Goal: Task Accomplishment & Management: Manage account settings

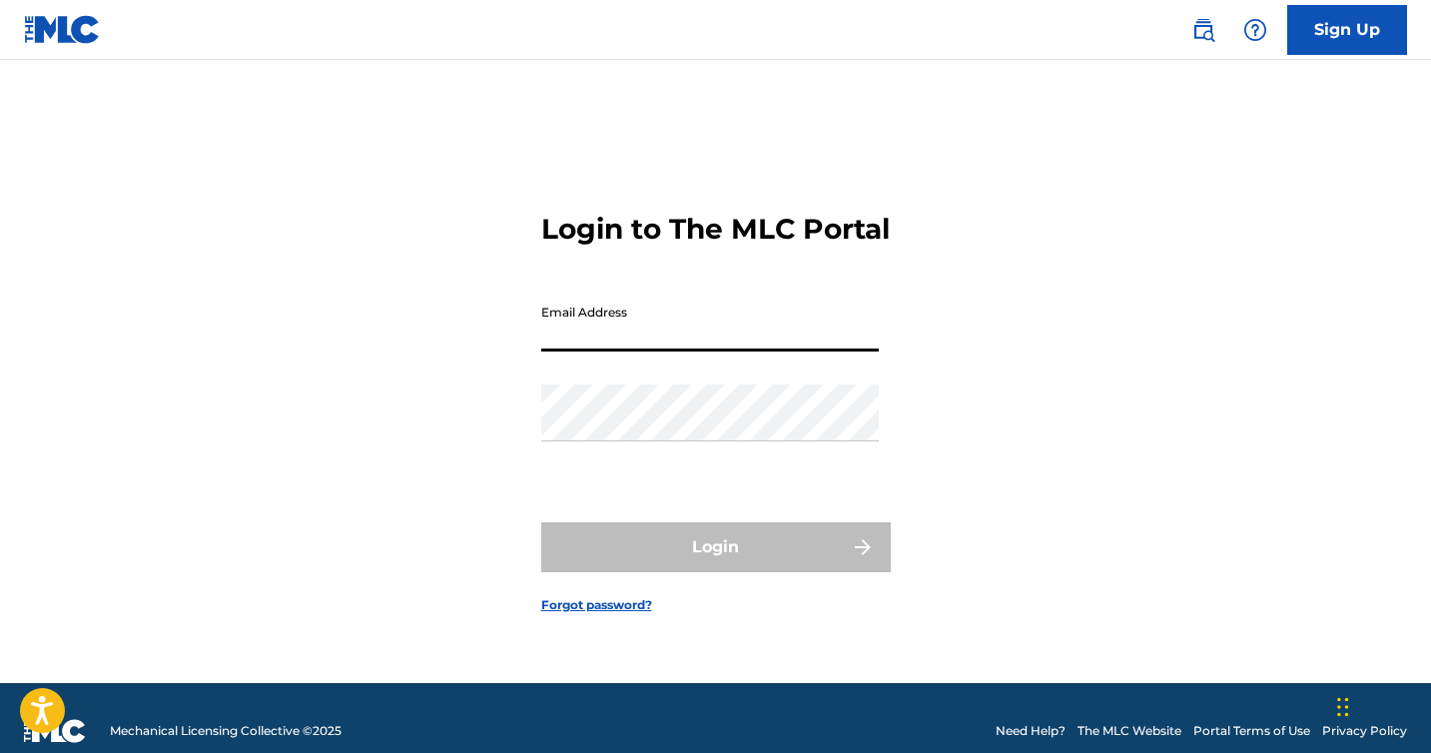
click at [619, 338] on input "Email Address" at bounding box center [710, 323] width 338 height 57
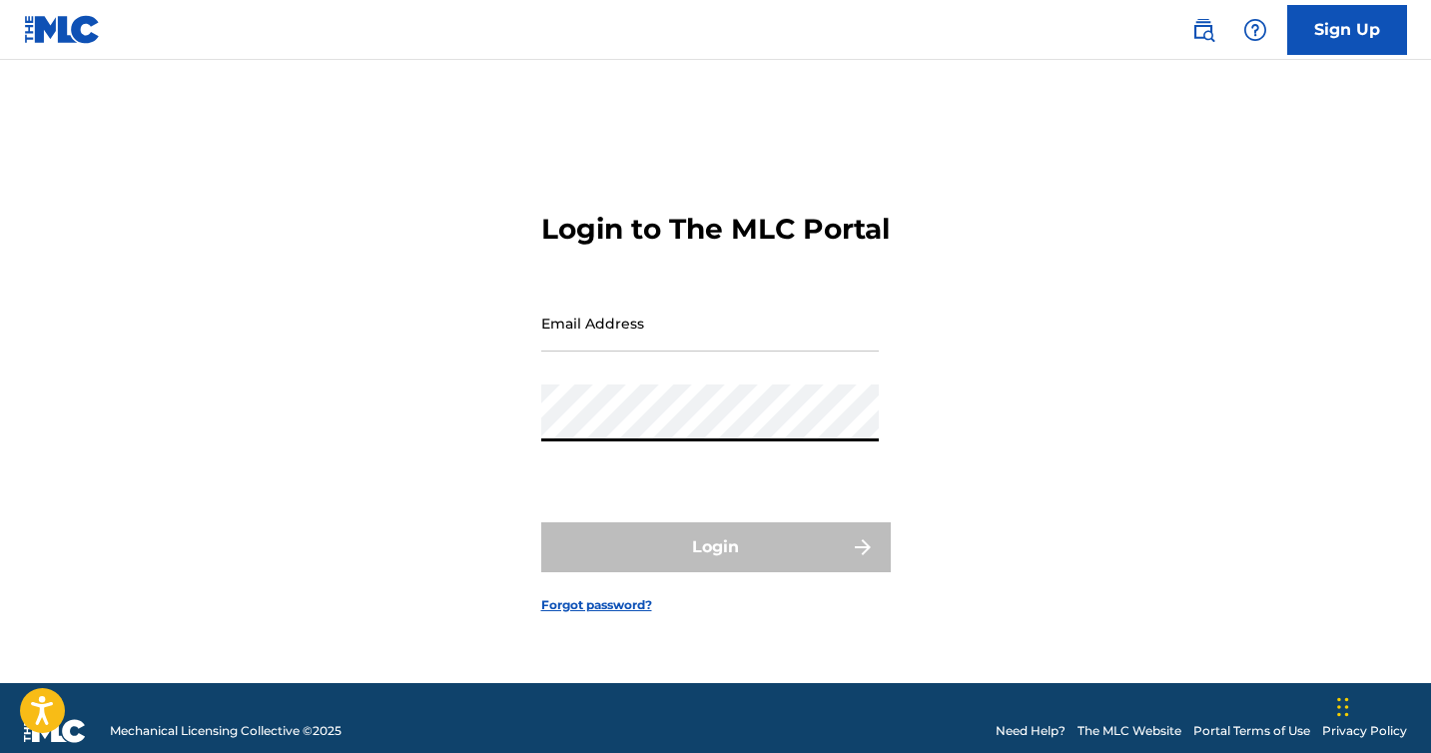
type input "[EMAIL_ADDRESS][DOMAIN_NAME]"
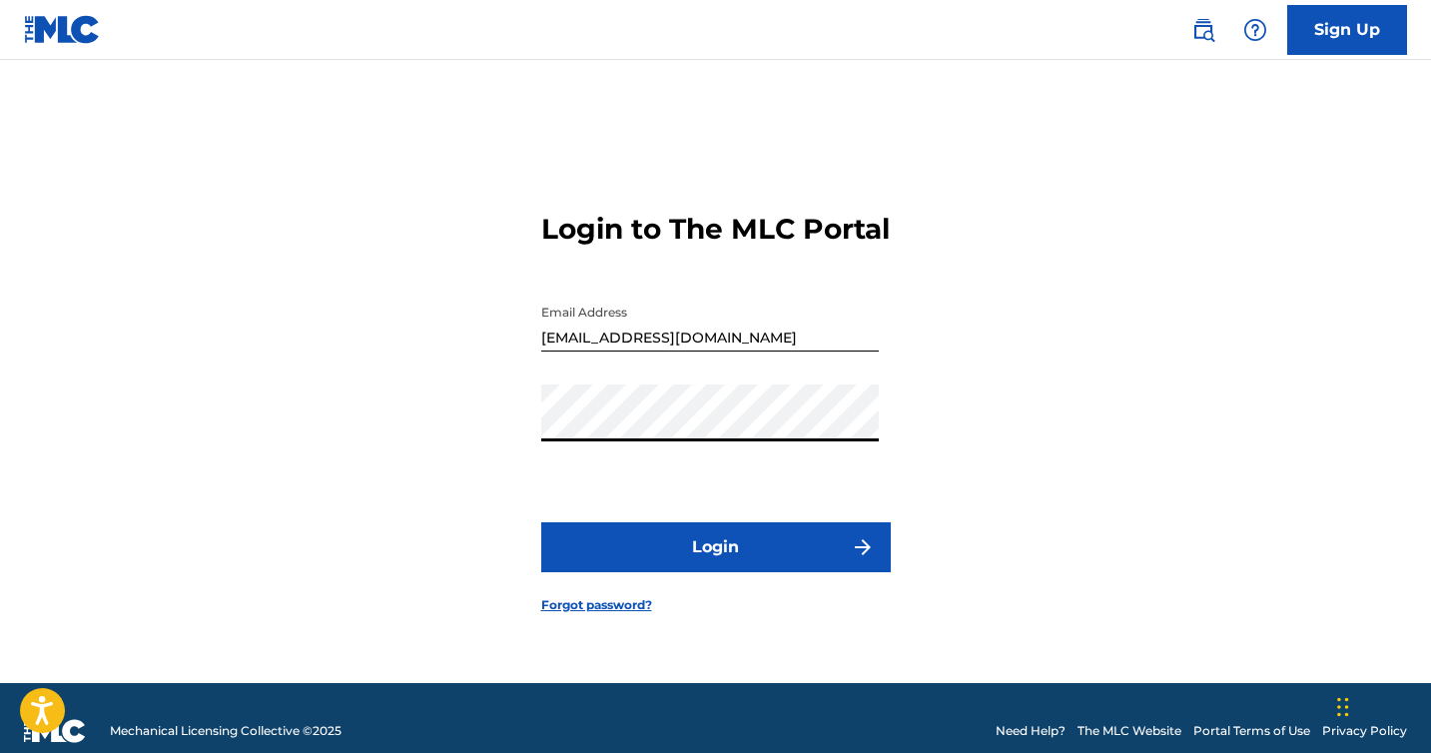
click at [702, 543] on button "Login" at bounding box center [716, 547] width 350 height 50
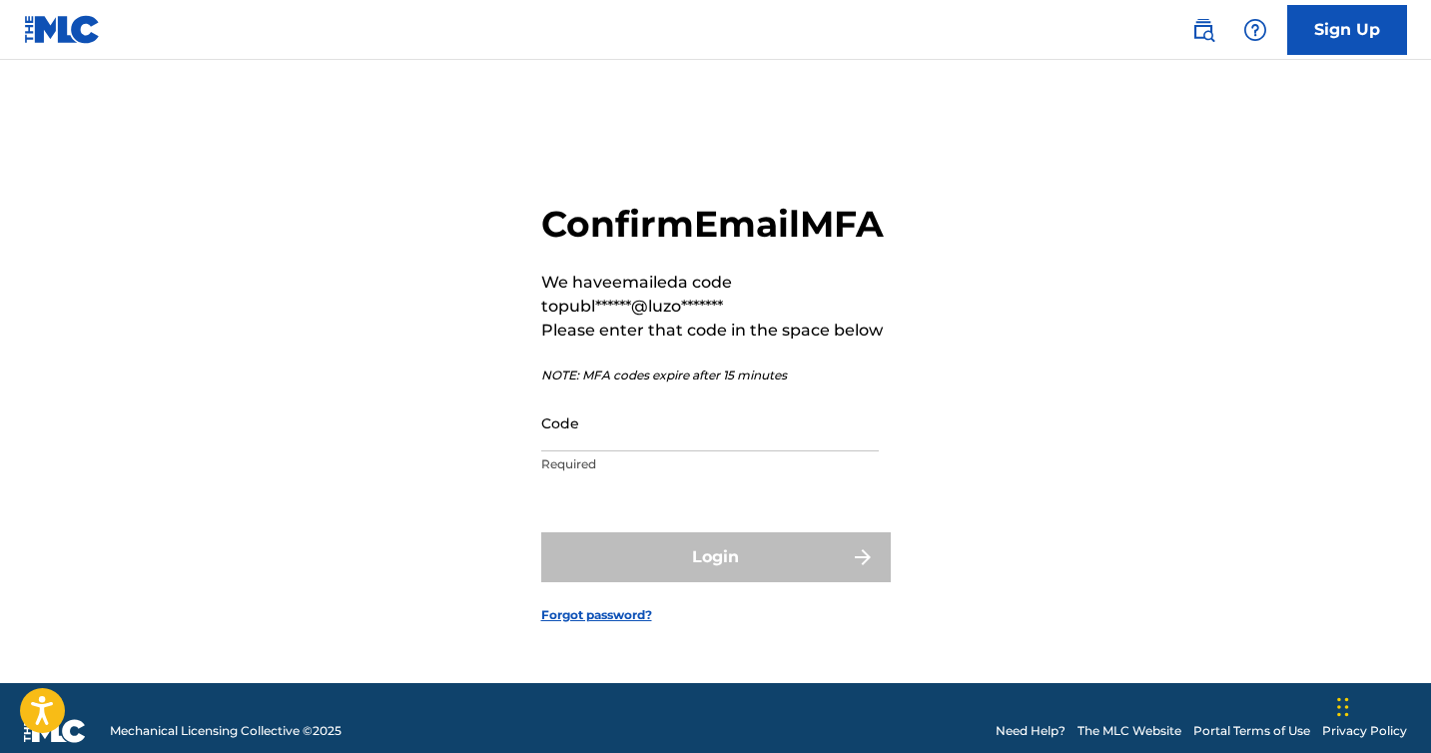
click at [666, 451] on input "Code" at bounding box center [710, 422] width 338 height 57
paste input "463503"
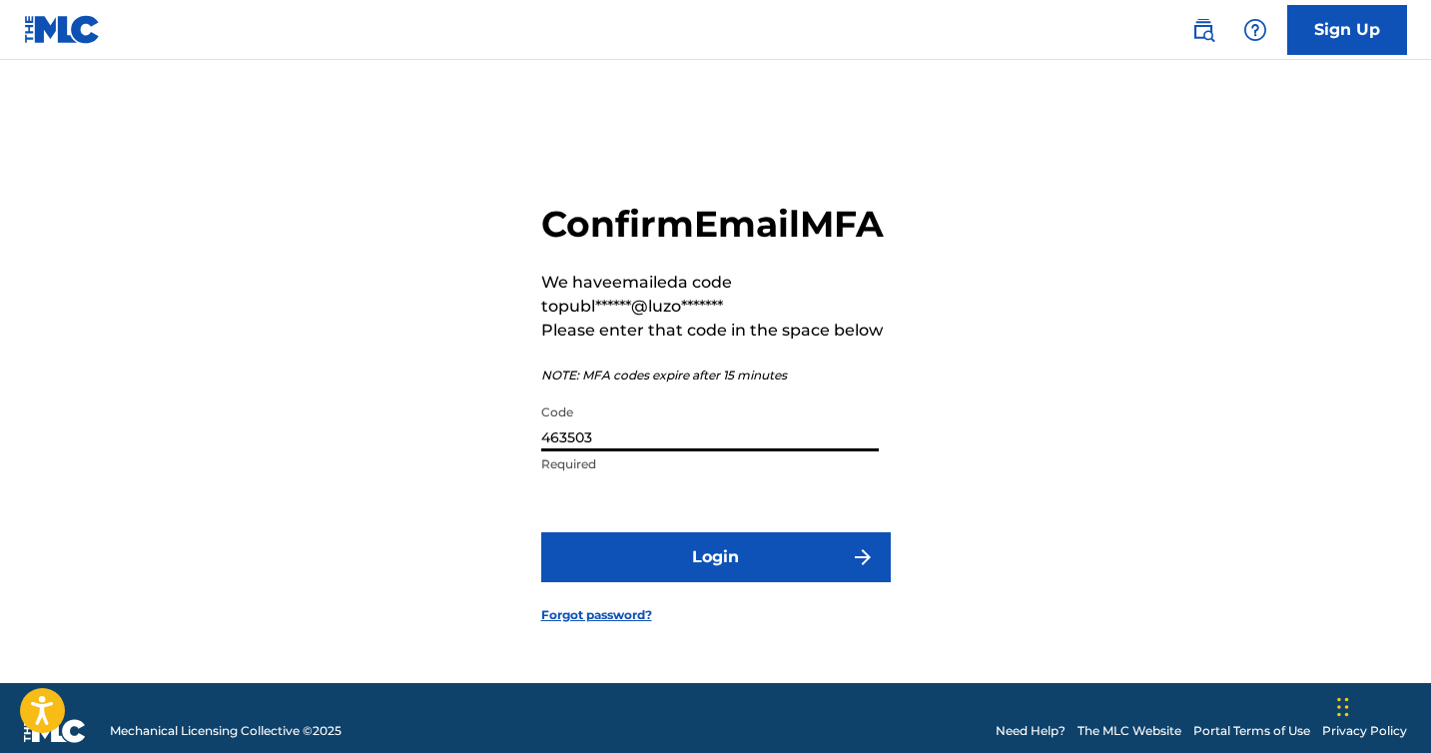
type input "463503"
click at [689, 566] on button "Login" at bounding box center [716, 557] width 350 height 50
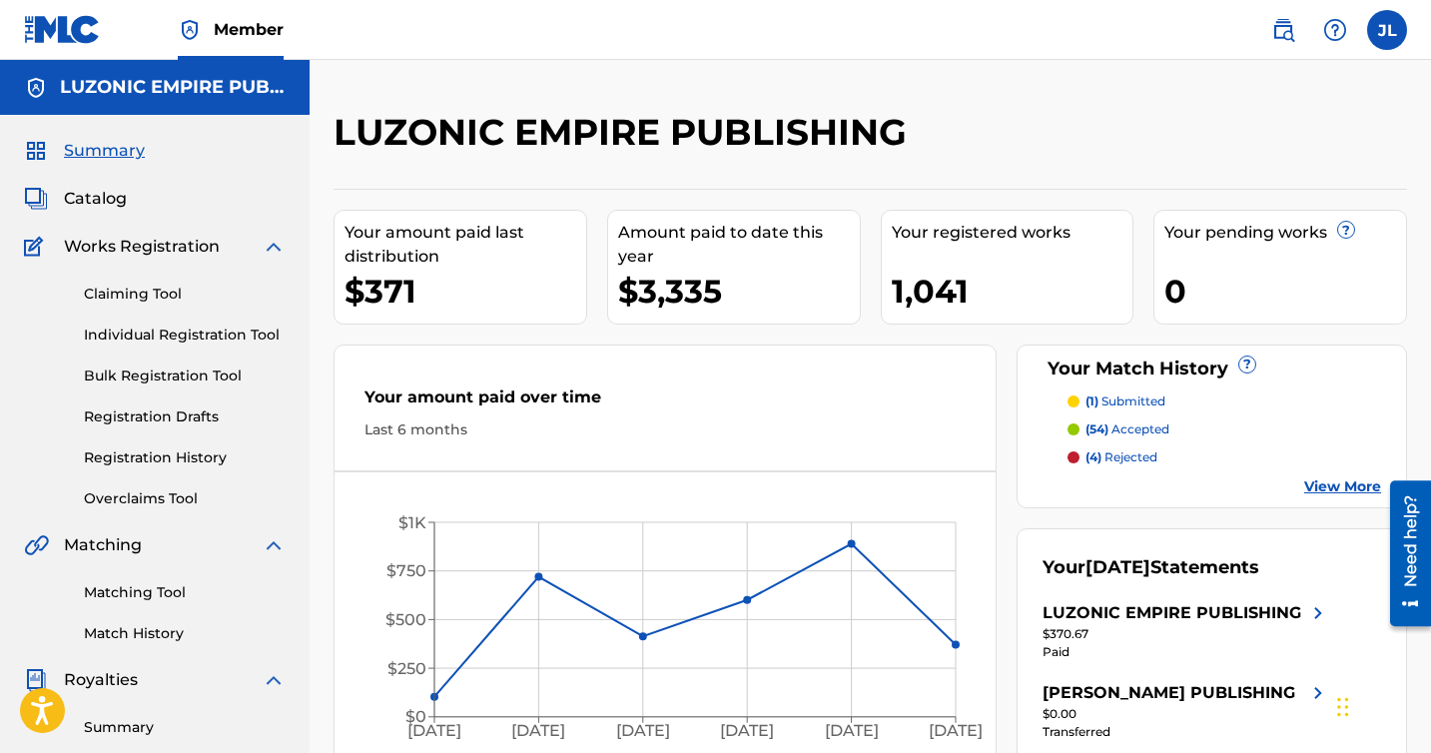
click at [1289, 35] on img at bounding box center [1283, 30] width 24 height 24
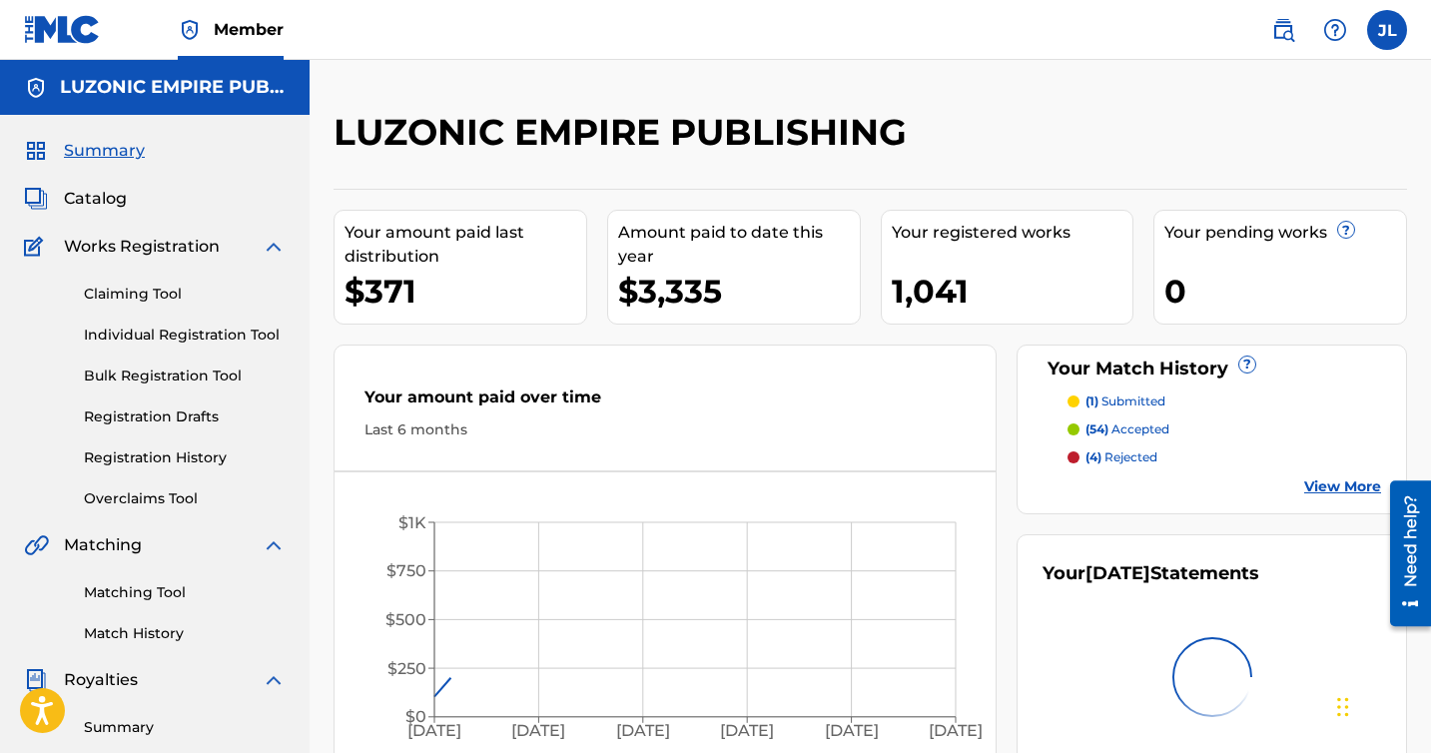
click at [1381, 44] on label at bounding box center [1387, 30] width 40 height 40
click at [1387, 30] on input "JL Jeremys Luciano publishing@luzonic.net Notification Preferences Profile Log …" at bounding box center [1387, 30] width 0 height 0
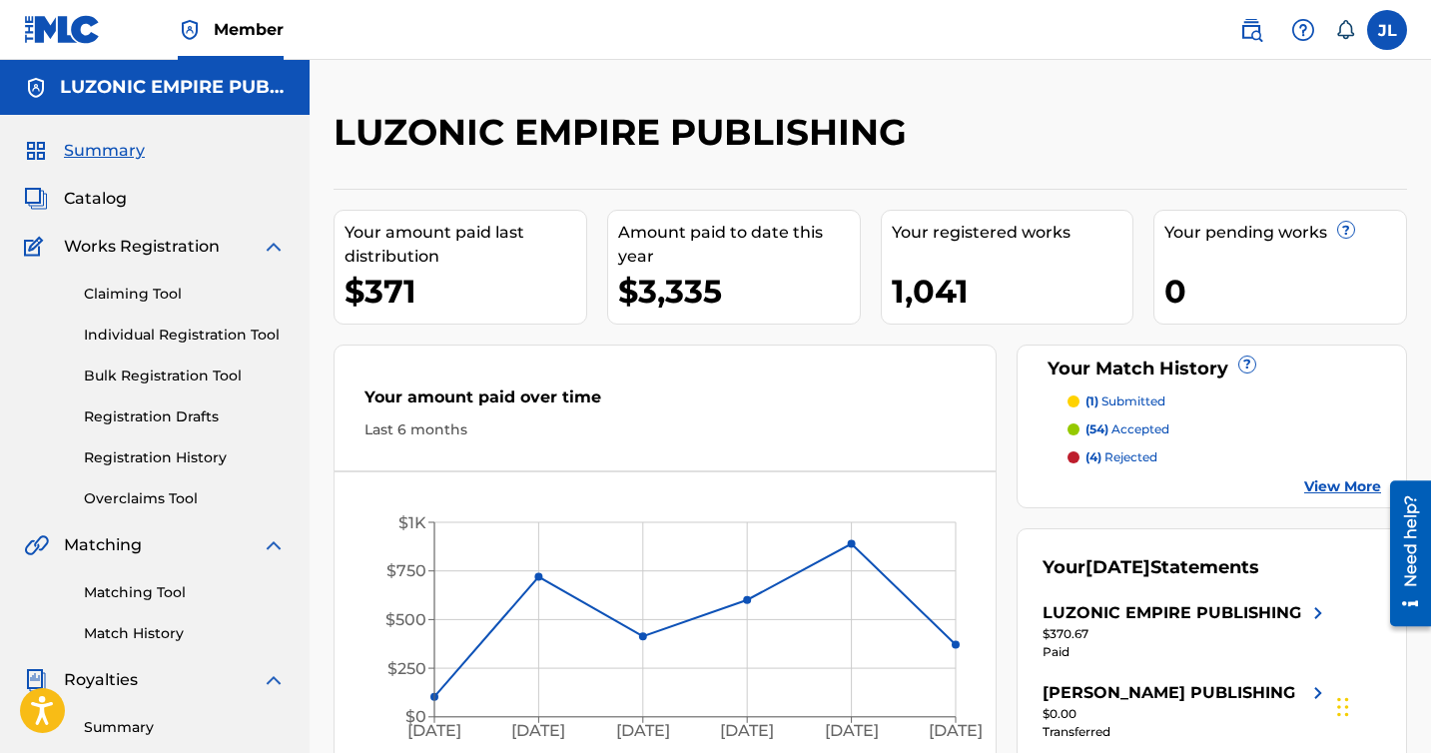
scroll to position [1, 0]
click at [123, 196] on span "Catalog" at bounding box center [95, 198] width 63 height 24
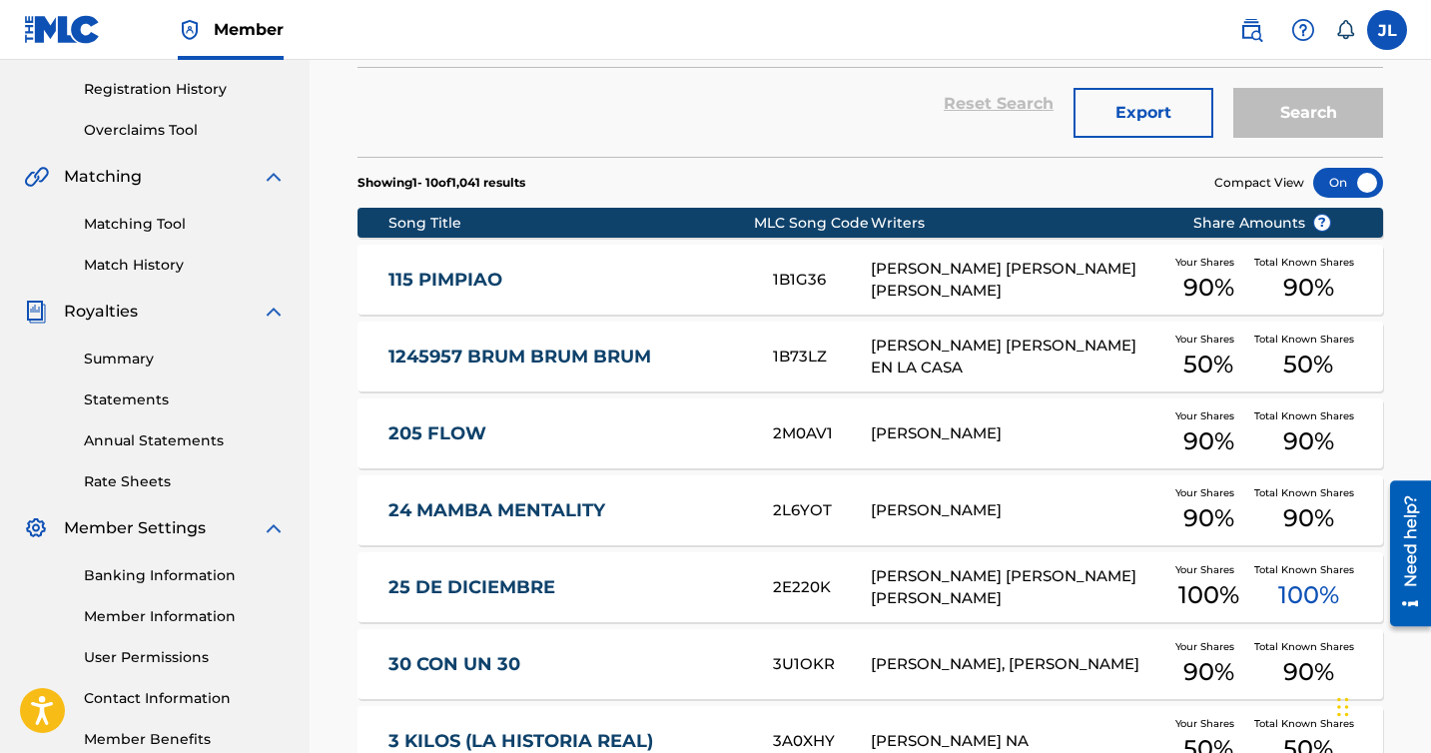
scroll to position [410, 0]
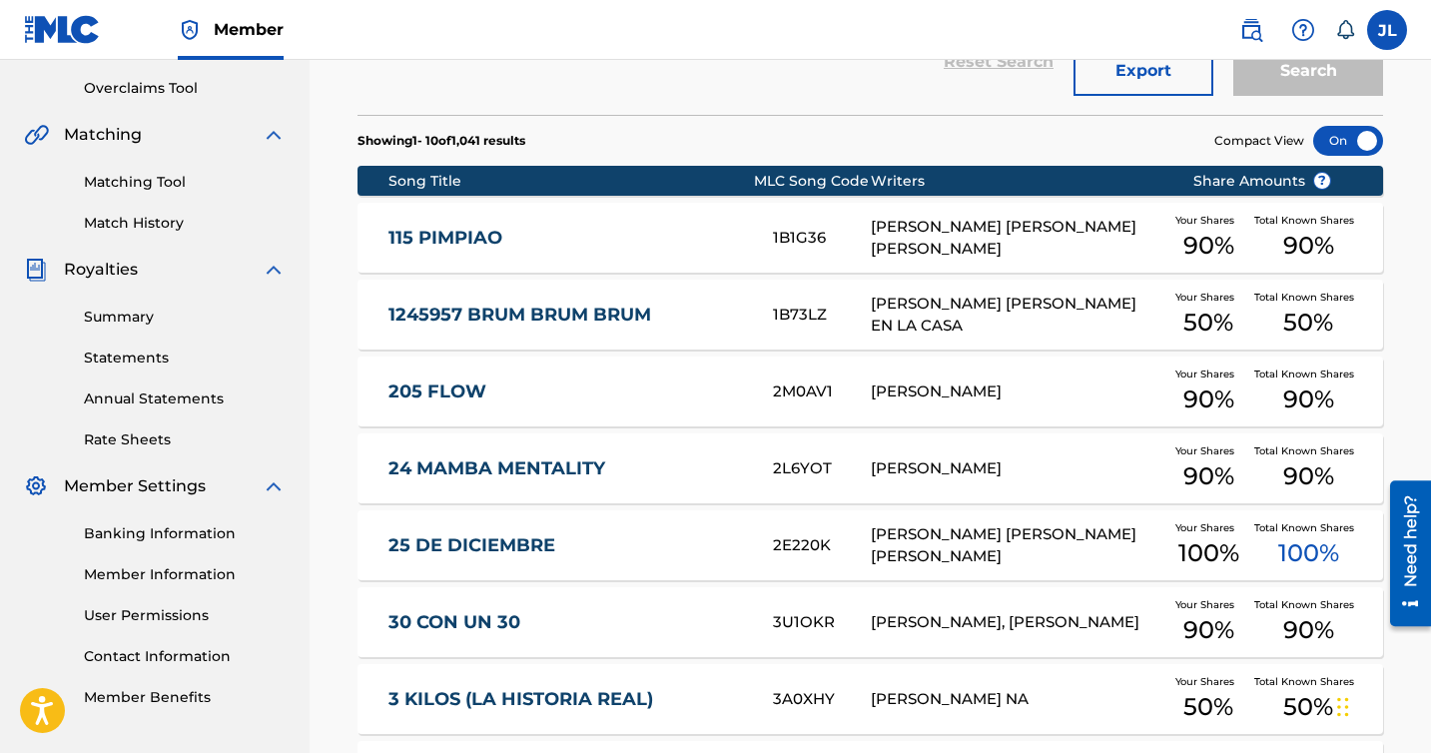
click at [127, 310] on link "Summary" at bounding box center [185, 317] width 202 height 21
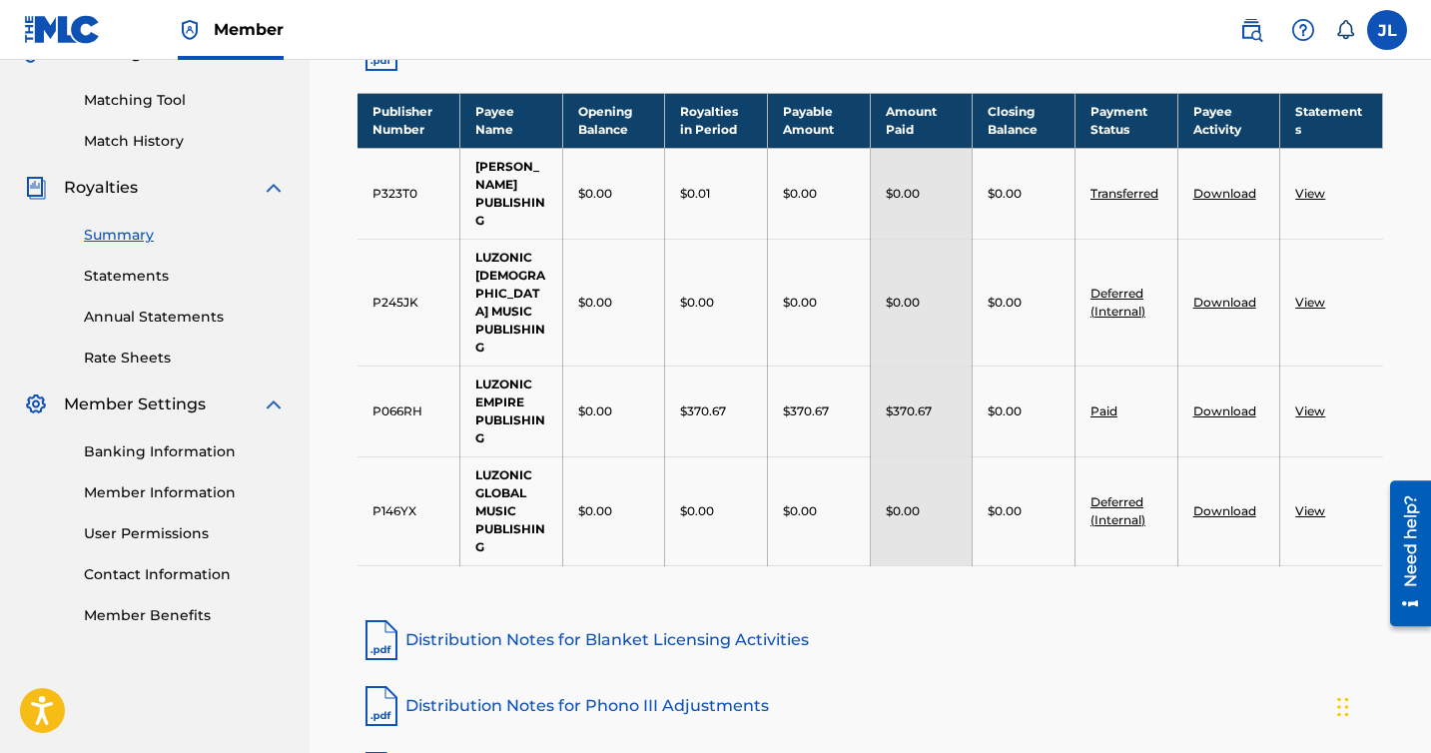
scroll to position [493, 0]
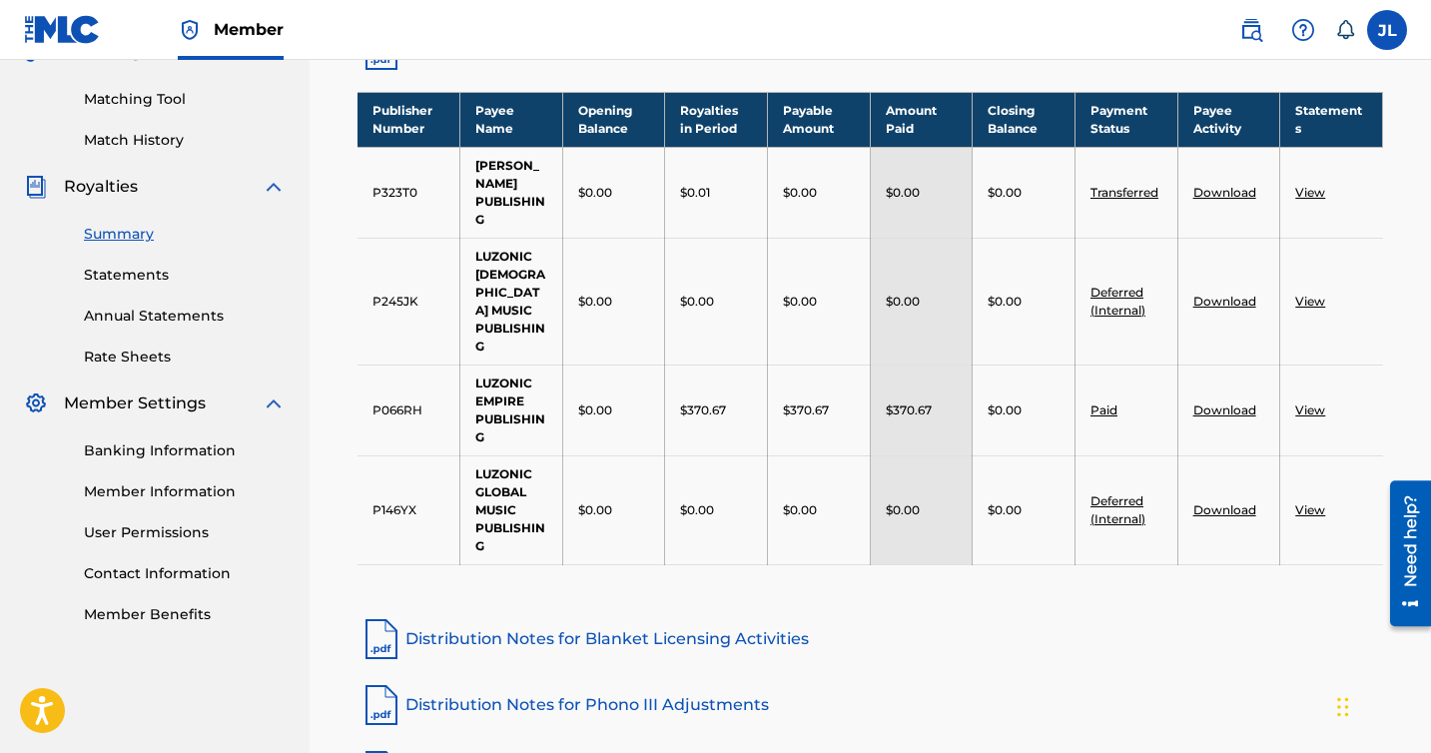
click at [400, 485] on td "P146YX" at bounding box center [409, 509] width 103 height 109
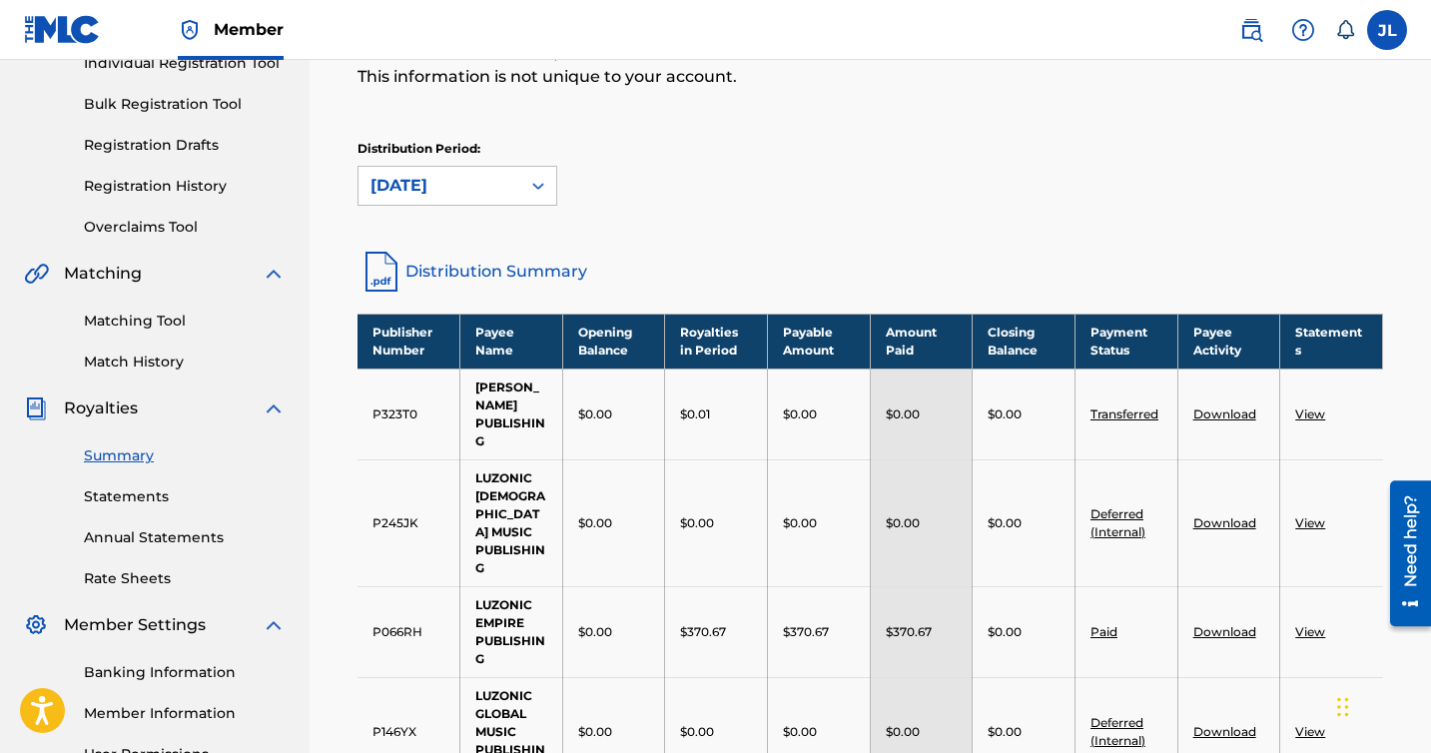
scroll to position [271, 0]
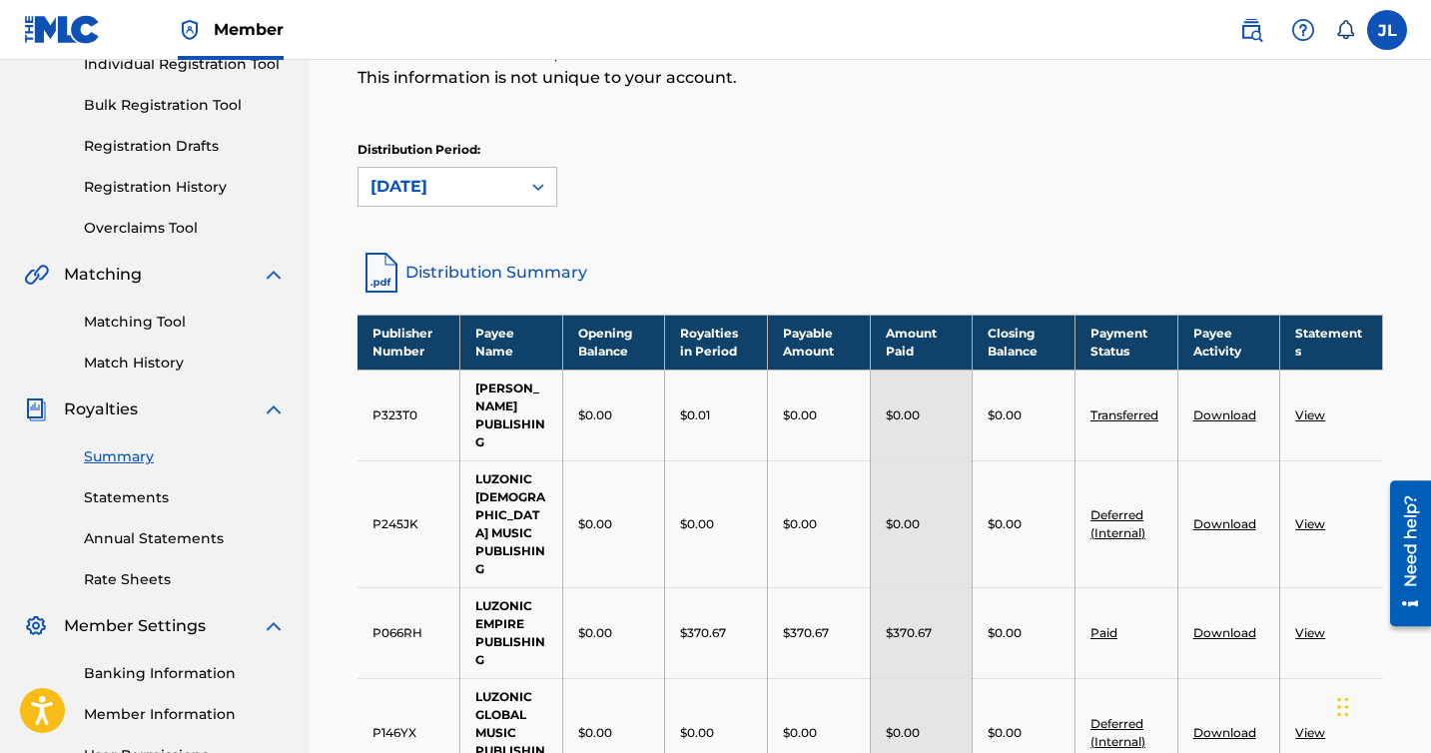
click at [117, 498] on link "Statements" at bounding box center [185, 497] width 202 height 21
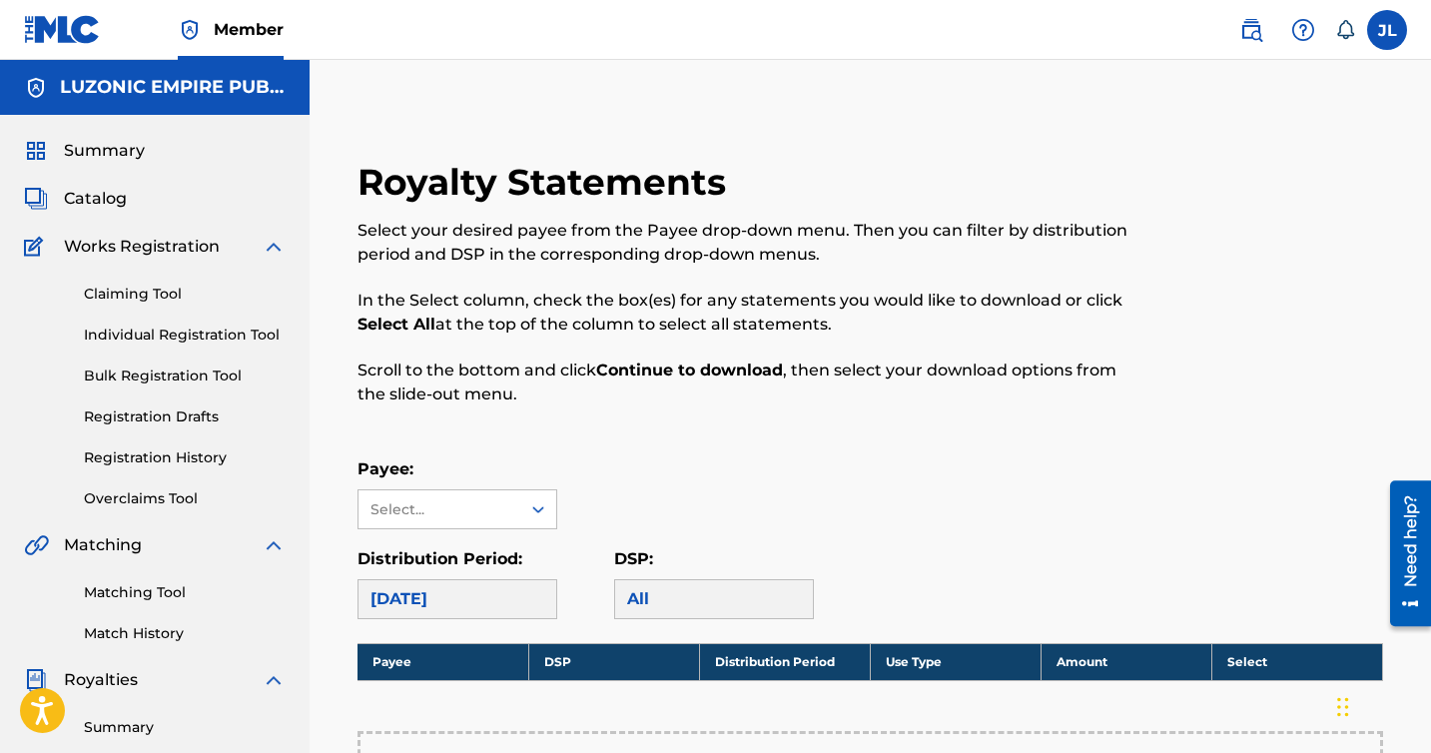
click at [119, 206] on span "Catalog" at bounding box center [95, 199] width 63 height 24
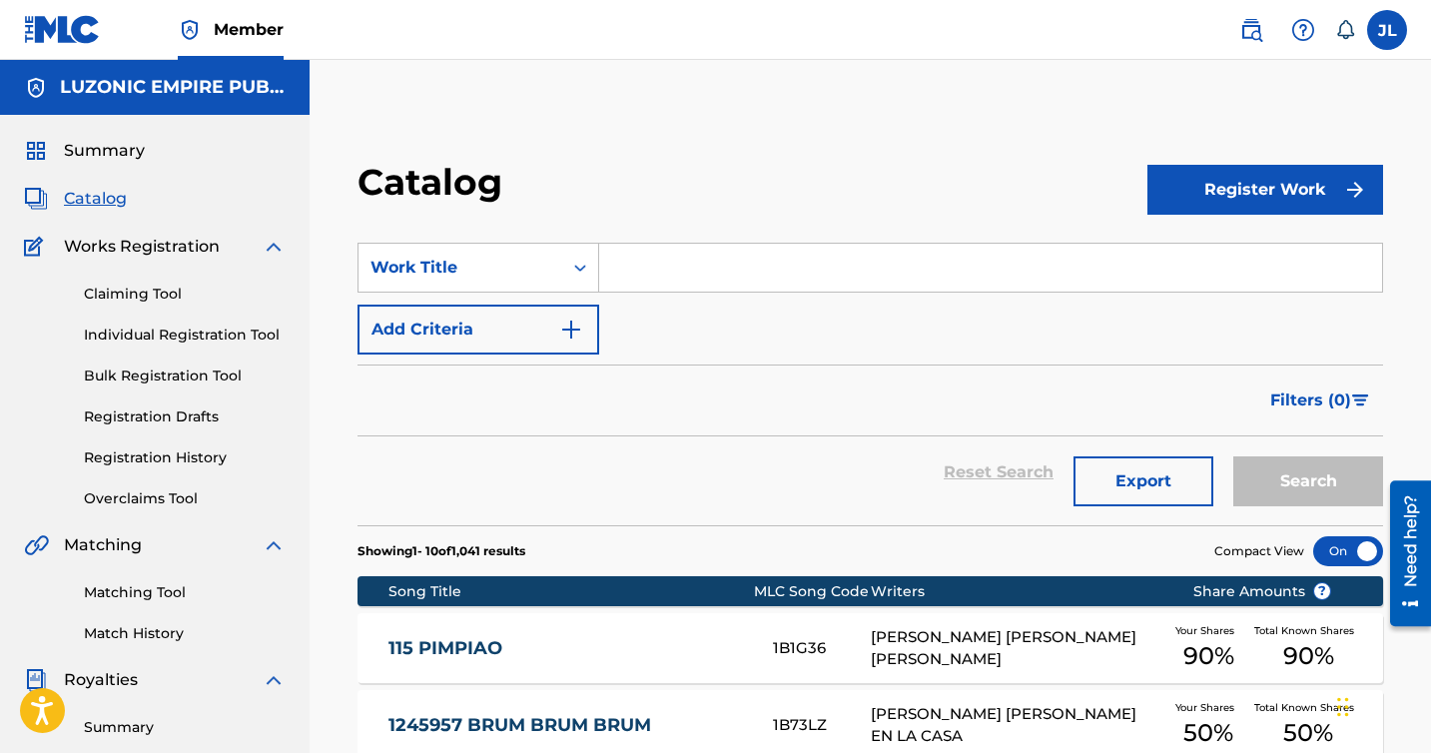
click at [106, 156] on span "Summary" at bounding box center [104, 151] width 81 height 24
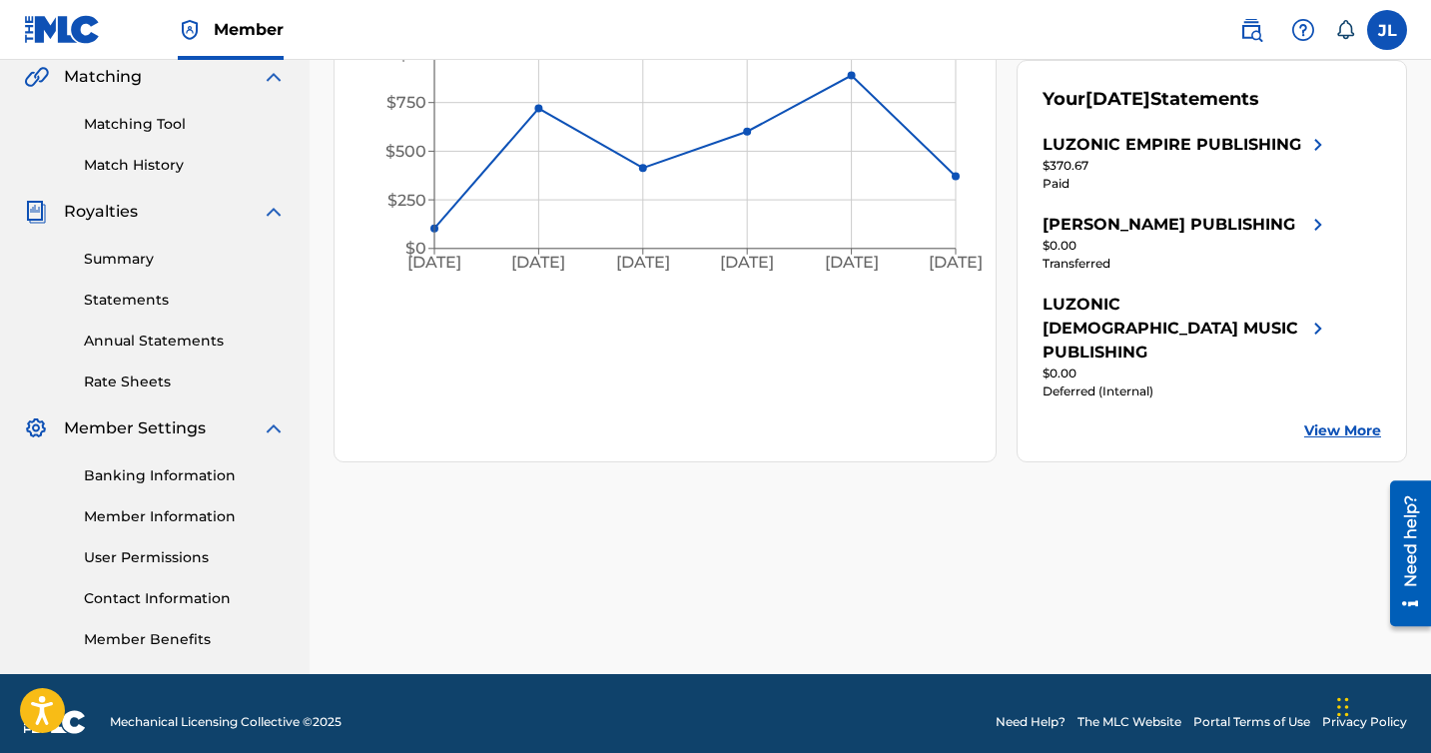
scroll to position [485, 0]
